Goal: Transaction & Acquisition: Purchase product/service

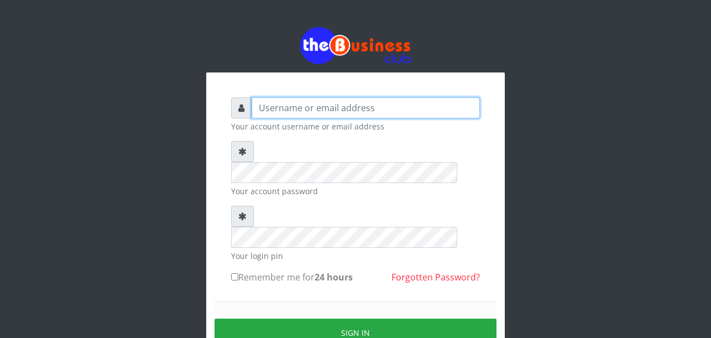
type input "Uchechukstelec"
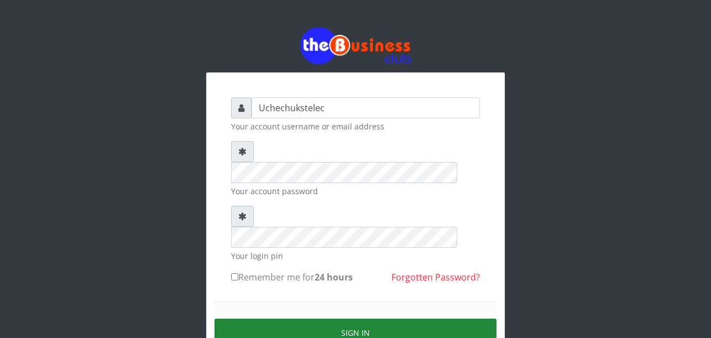
click at [375, 319] on button "Sign in" at bounding box center [356, 333] width 282 height 28
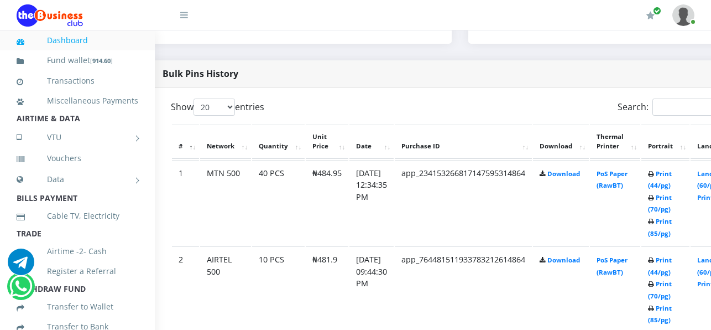
scroll to position [540, 111]
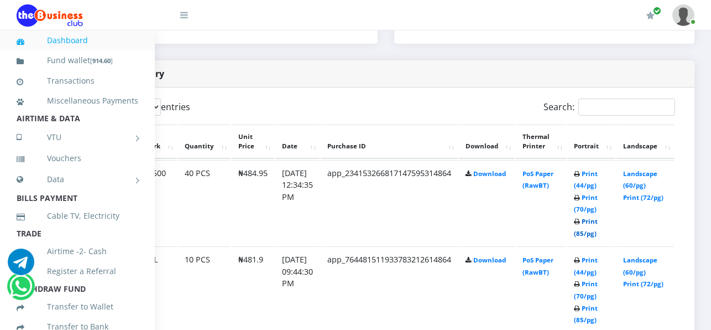
click at [588, 237] on link "Print (85/pg)" at bounding box center [586, 227] width 24 height 20
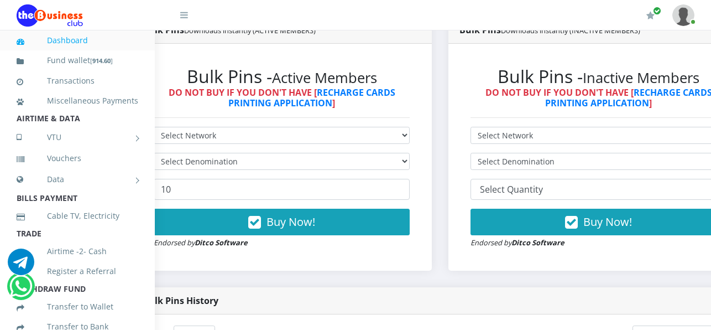
scroll to position [313, 42]
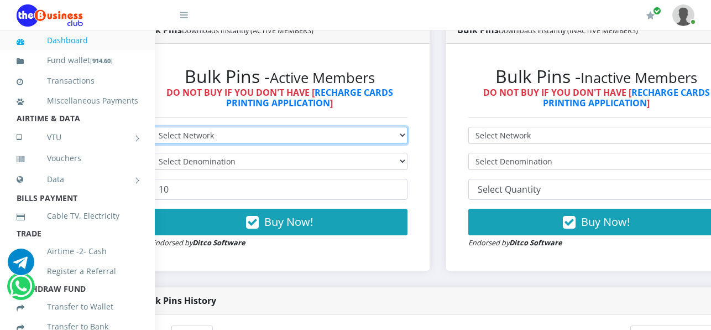
click at [283, 140] on select "Select Network MTN Globacom 9Mobile Airtel" at bounding box center [280, 135] width 256 height 17
select select "Airtel"
click at [152, 129] on select "Select Network MTN Globacom 9Mobile Airtel" at bounding box center [280, 135] width 256 height 17
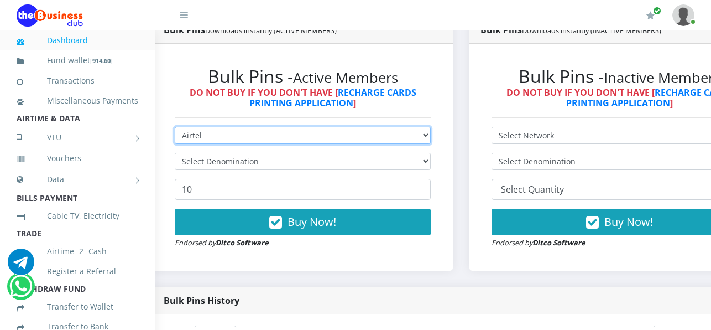
scroll to position [313, 0]
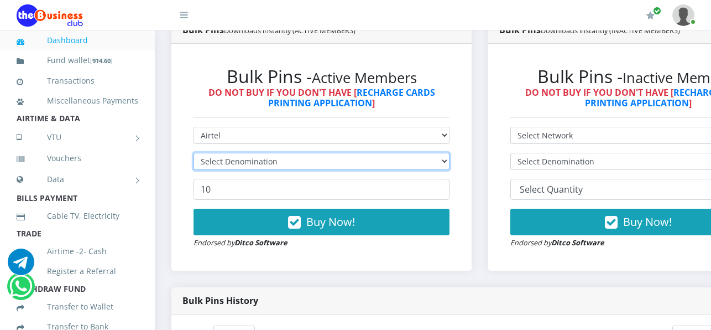
click at [288, 165] on select "Select Denomination" at bounding box center [322, 161] width 256 height 17
select select "96.38-100"
click at [194, 155] on select "Select Denomination Airtel NGN100 - ₦96.38 Airtel NGN200 - ₦192.76 Airtel NGN50…" at bounding box center [322, 161] width 256 height 17
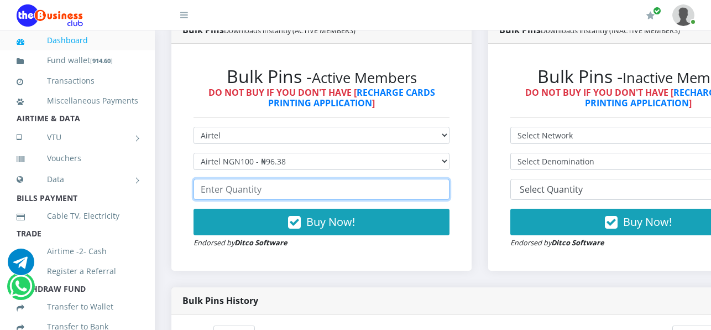
click at [308, 195] on input "number" at bounding box center [322, 189] width 256 height 21
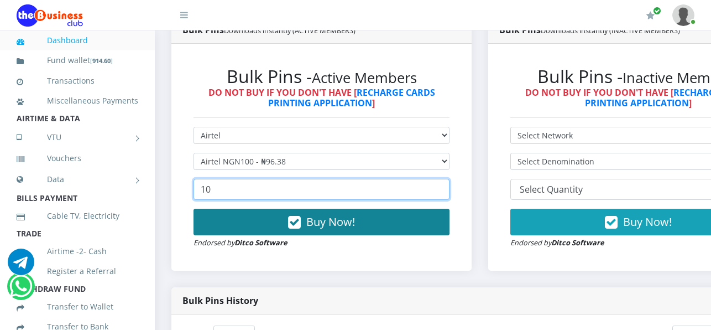
type input "10"
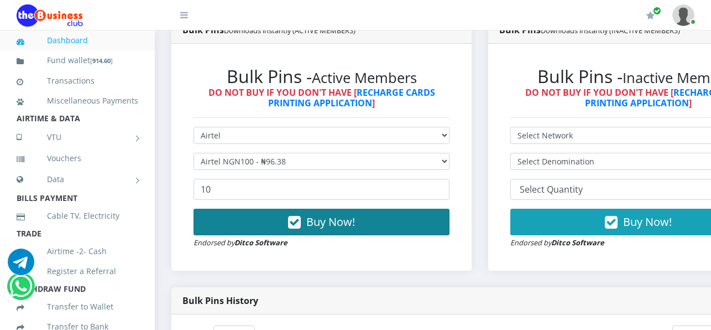
click at [374, 228] on button "Buy Now!" at bounding box center [322, 222] width 256 height 27
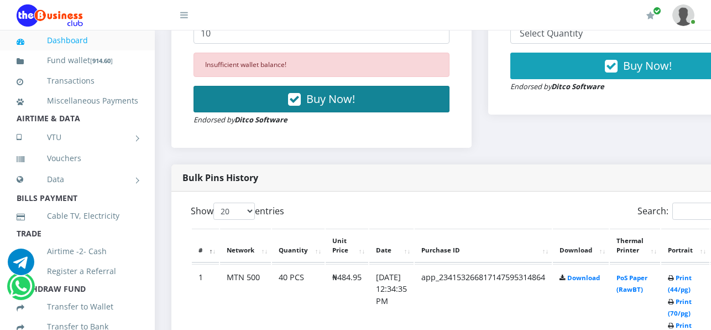
scroll to position [471, 0]
